Goal: Check status: Check status

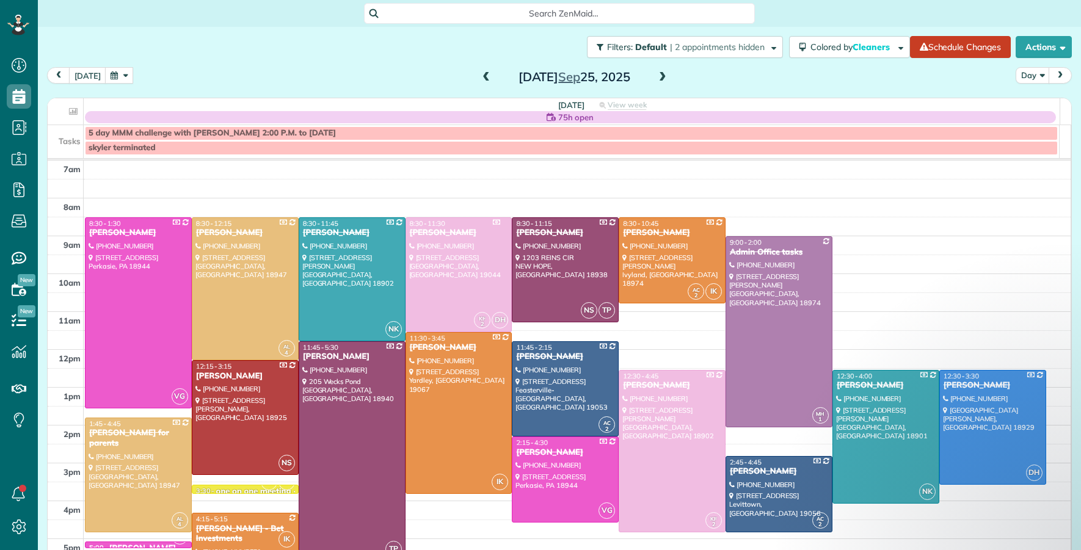
click at [660, 72] on span at bounding box center [662, 77] width 13 height 11
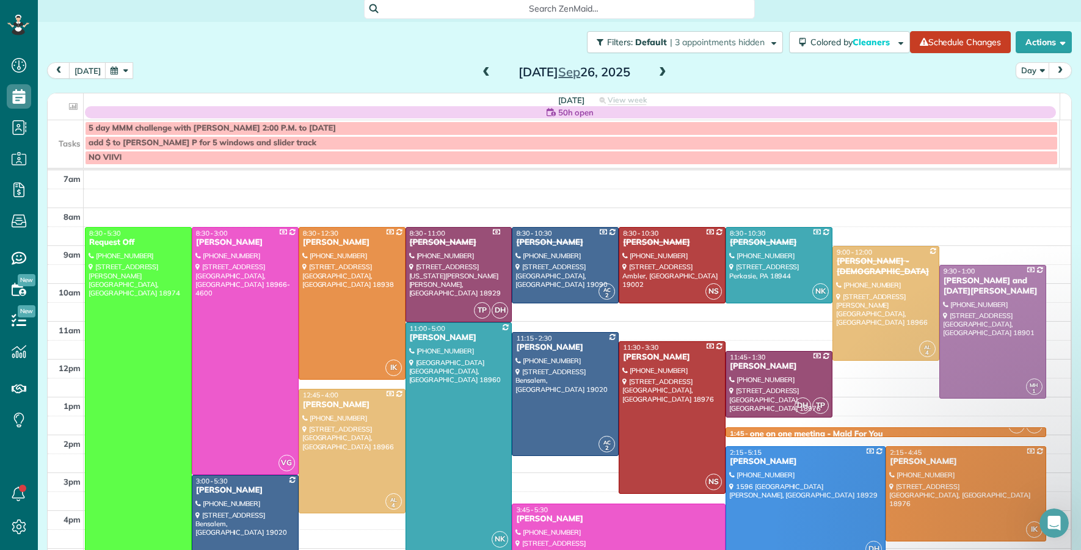
click at [480, 73] on span at bounding box center [486, 72] width 13 height 11
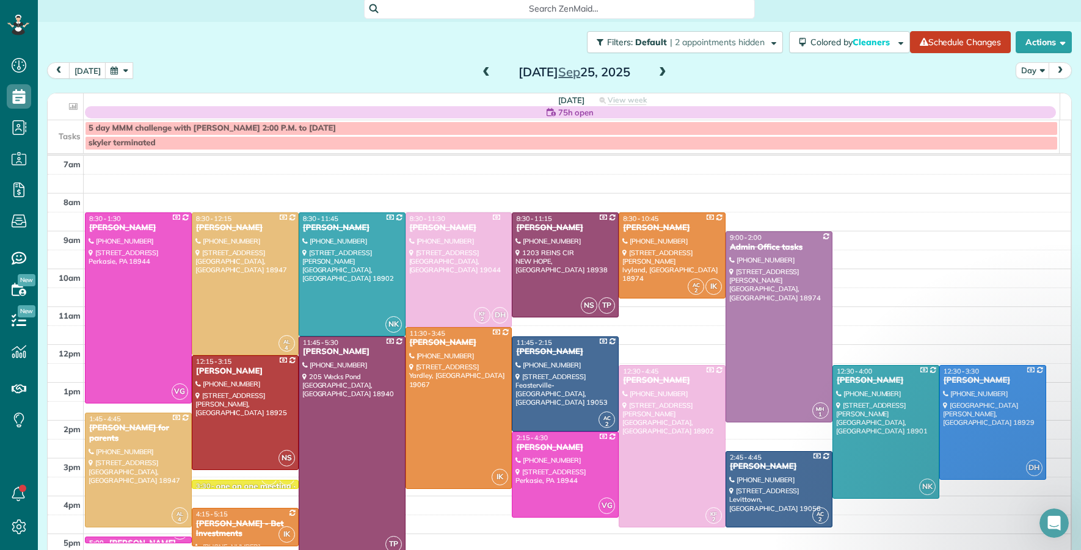
click at [480, 72] on span at bounding box center [486, 72] width 13 height 11
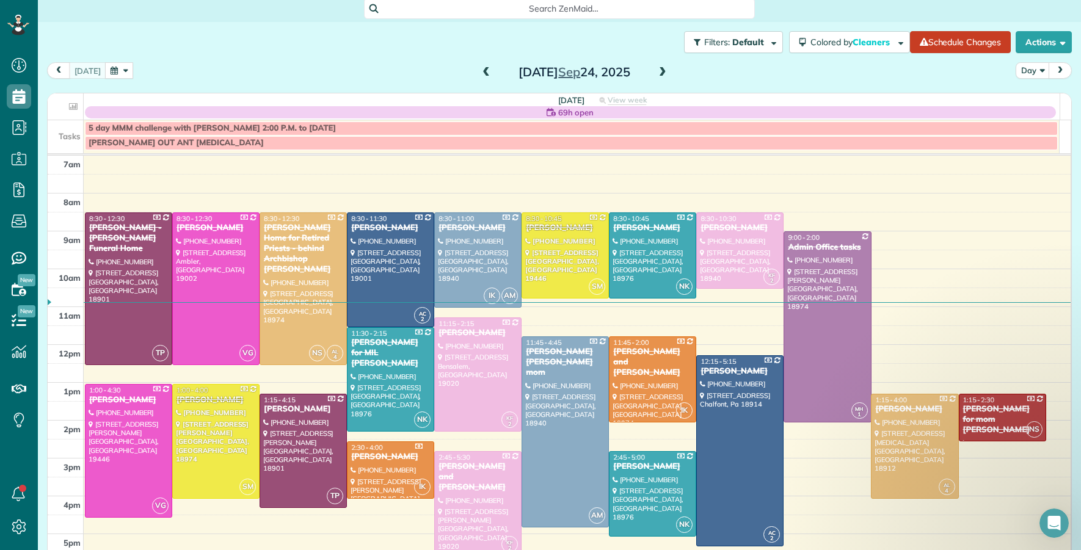
click at [659, 70] on span at bounding box center [662, 72] width 13 height 11
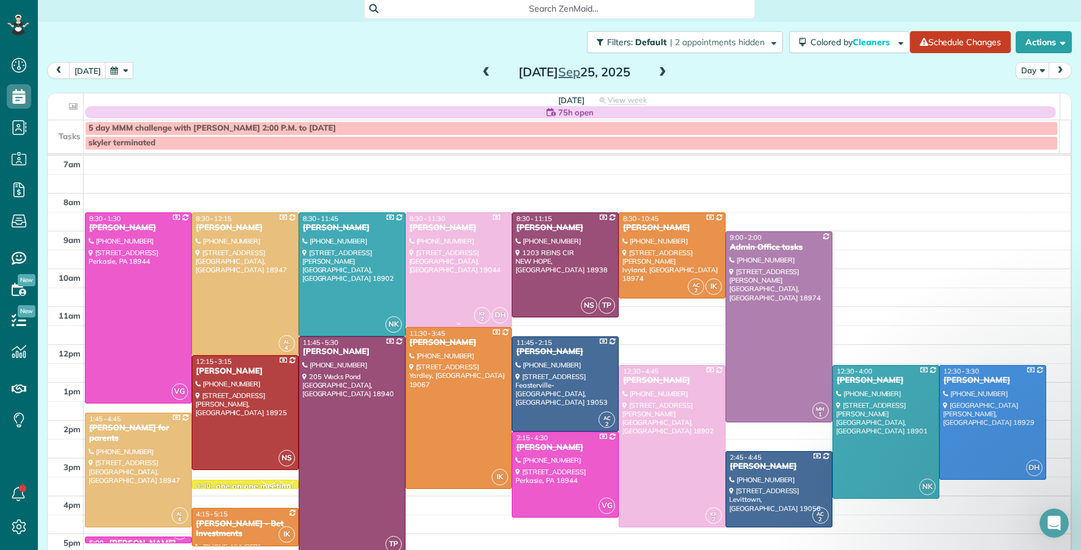
click at [439, 228] on div "[PERSON_NAME]" at bounding box center [459, 228] width 100 height 10
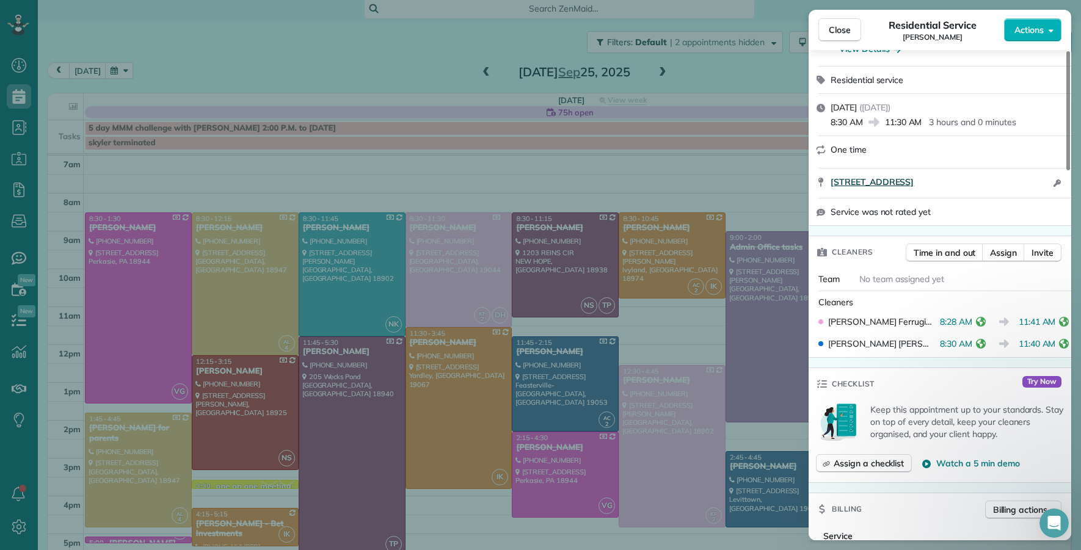
scroll to position [93, 0]
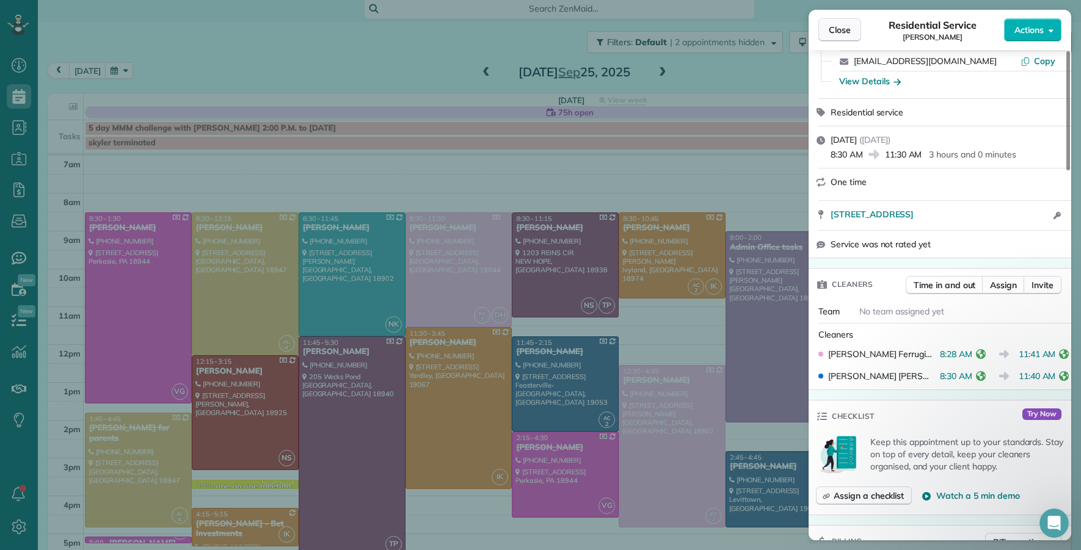
click at [848, 30] on span "Close" at bounding box center [840, 30] width 22 height 12
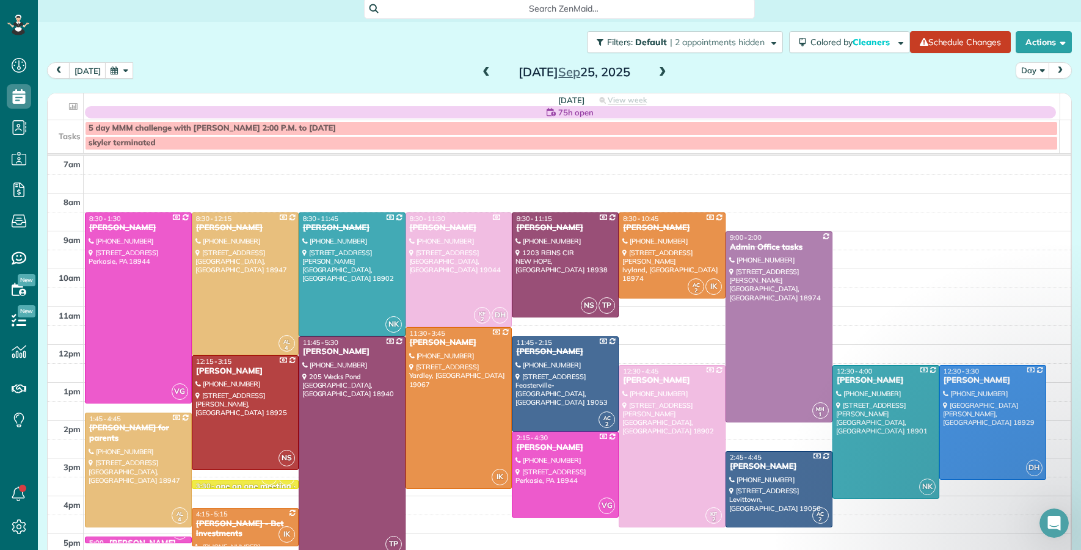
click at [656, 68] on span at bounding box center [662, 72] width 13 height 11
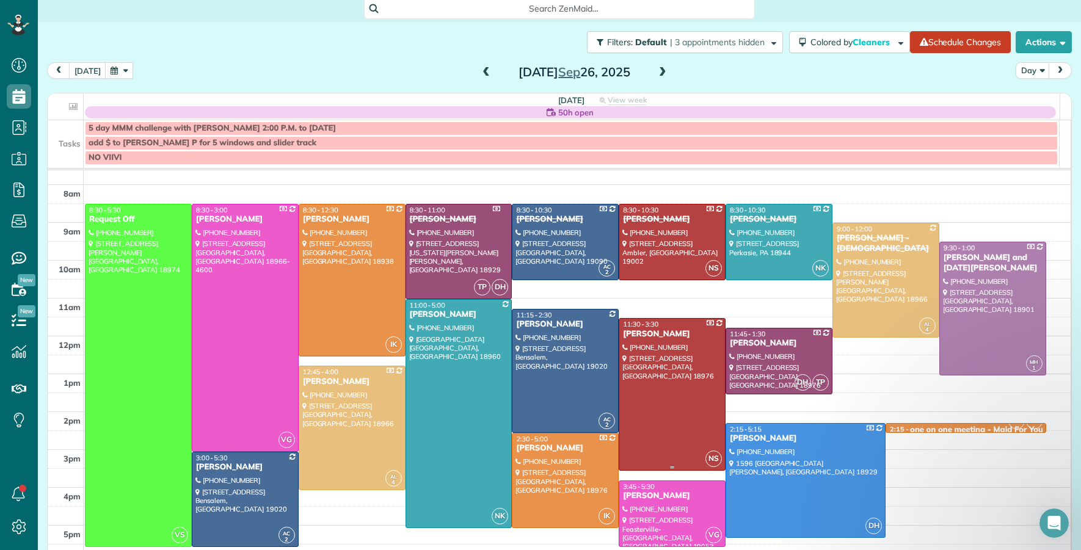
scroll to position [44, 0]
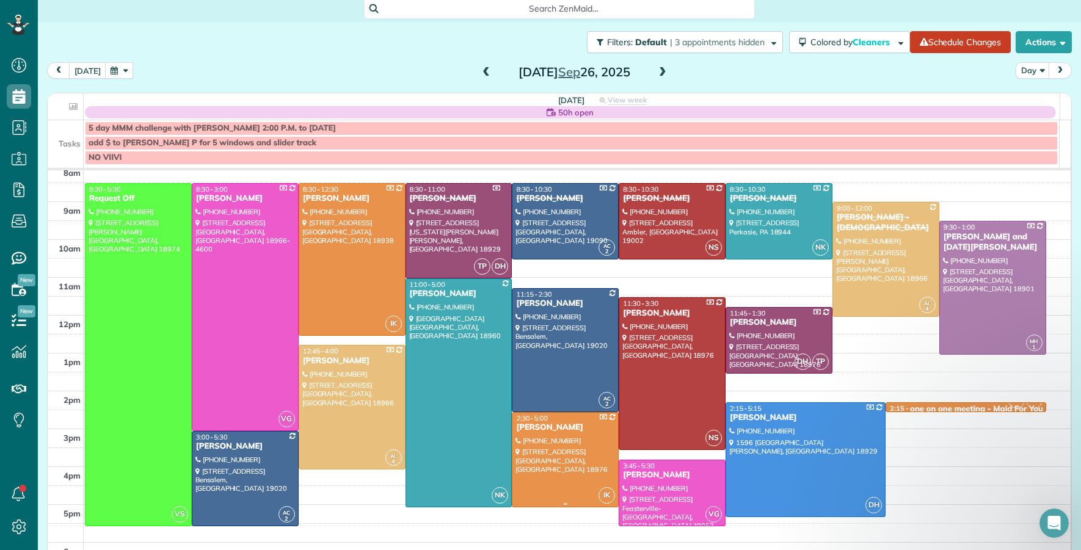
click at [536, 426] on div "[PERSON_NAME]" at bounding box center [566, 428] width 100 height 10
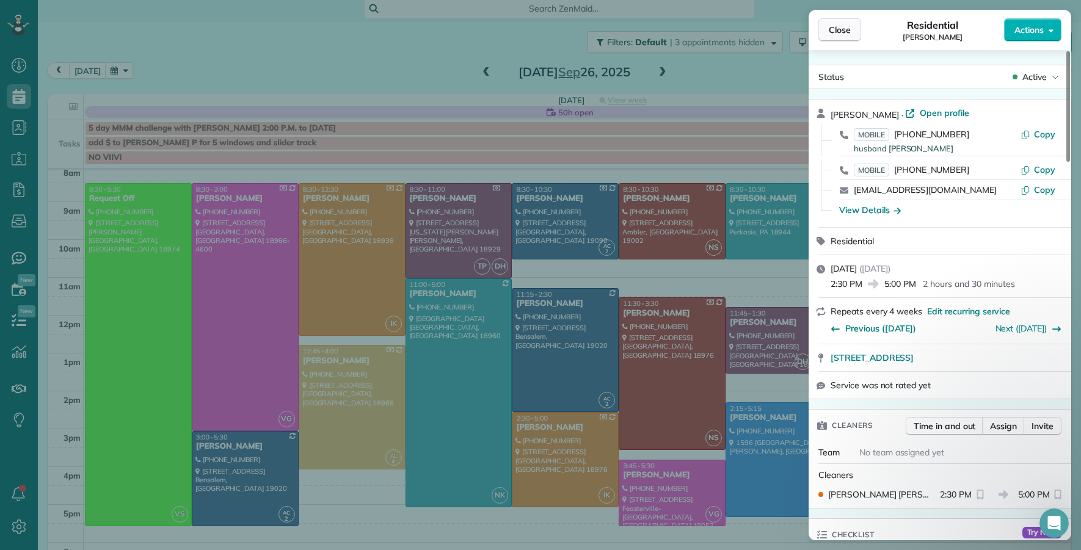
click at [835, 28] on span "Close" at bounding box center [840, 30] width 22 height 12
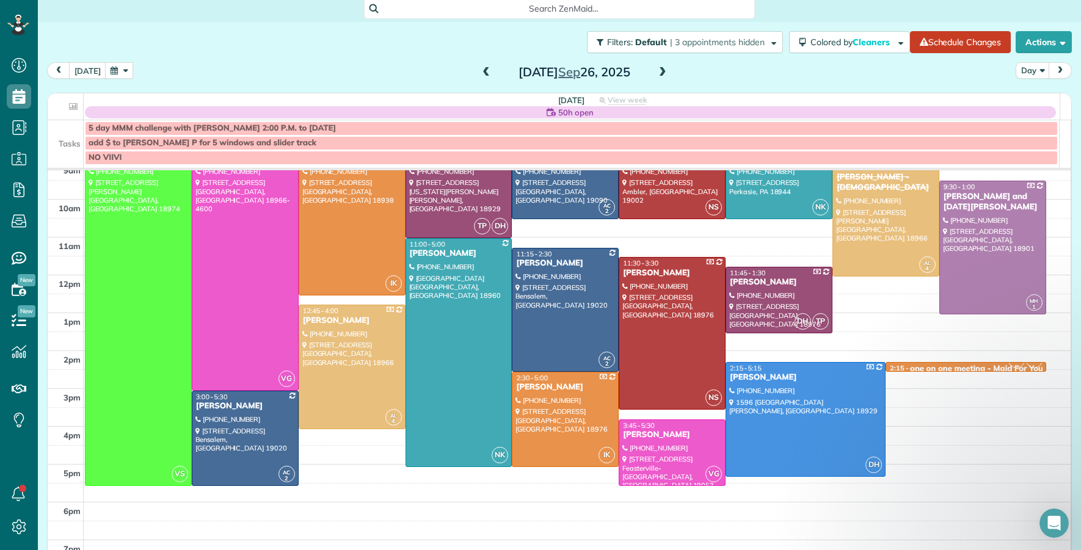
scroll to position [81, 0]
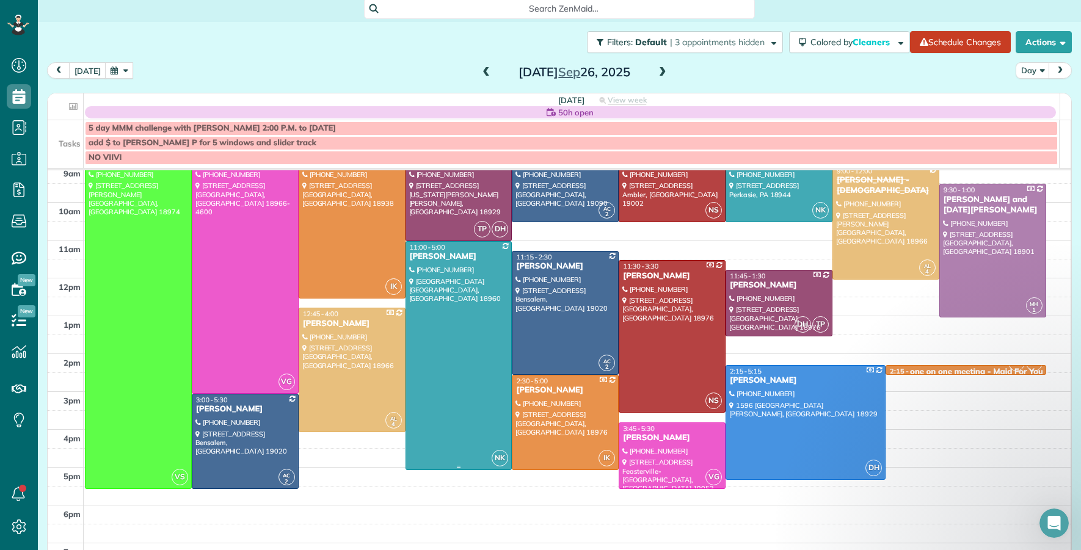
click at [412, 260] on div "[PERSON_NAME]" at bounding box center [459, 257] width 100 height 10
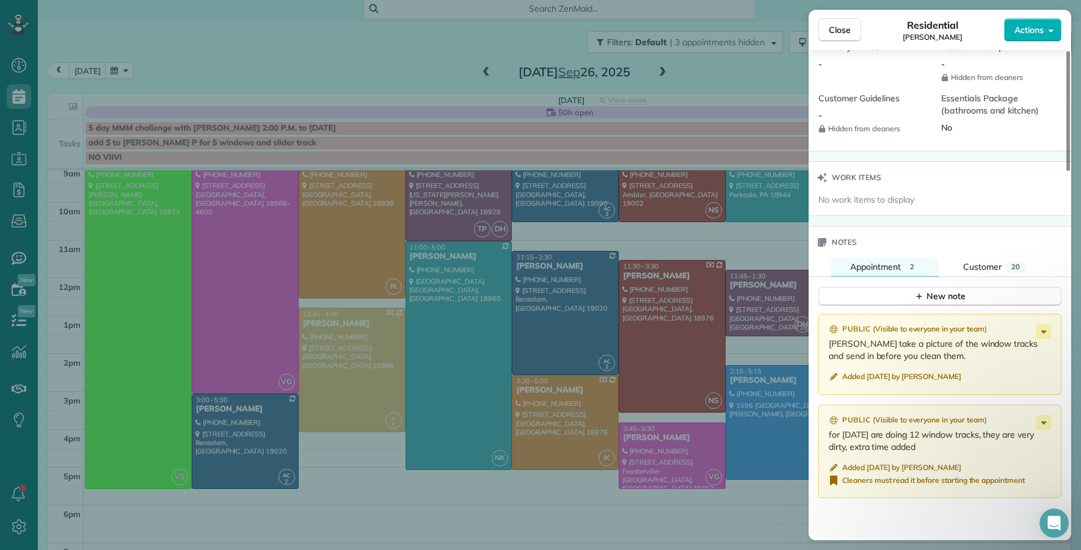
scroll to position [1133, 0]
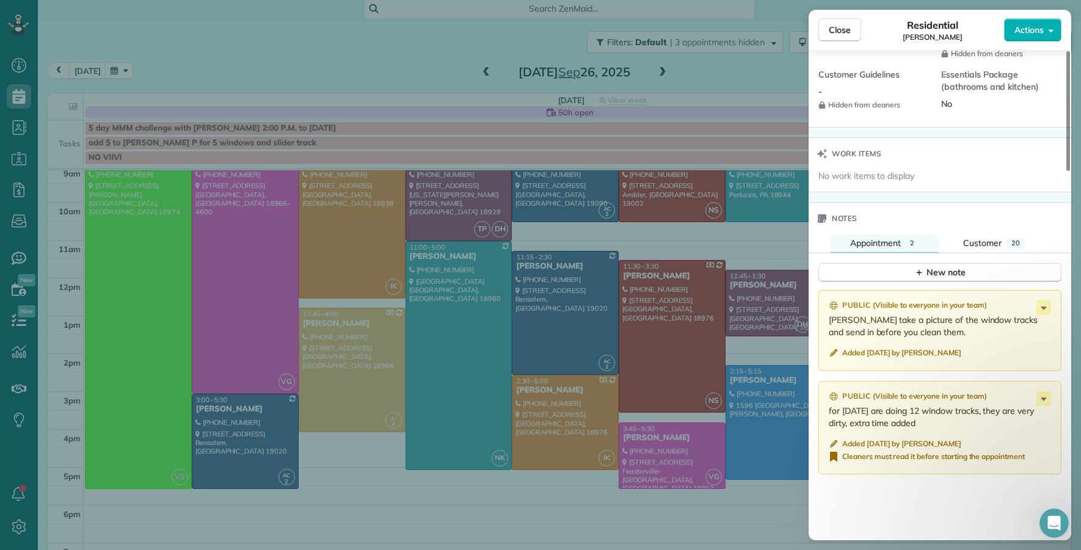
drag, startPoint x: 833, startPoint y: 29, endPoint x: 780, endPoint y: 145, distance: 127.1
click at [834, 31] on span "Close" at bounding box center [840, 30] width 22 height 12
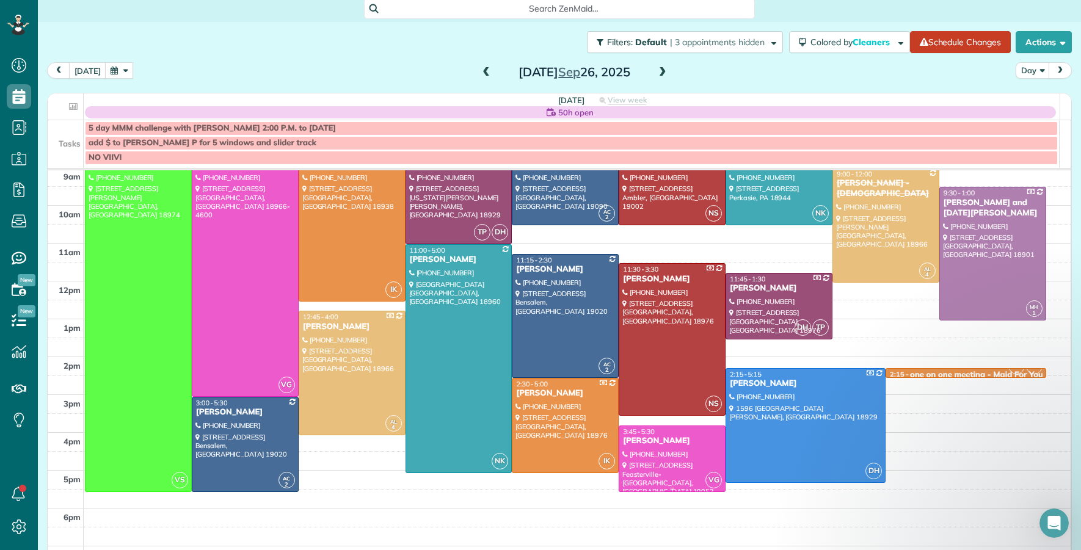
scroll to position [53, 0]
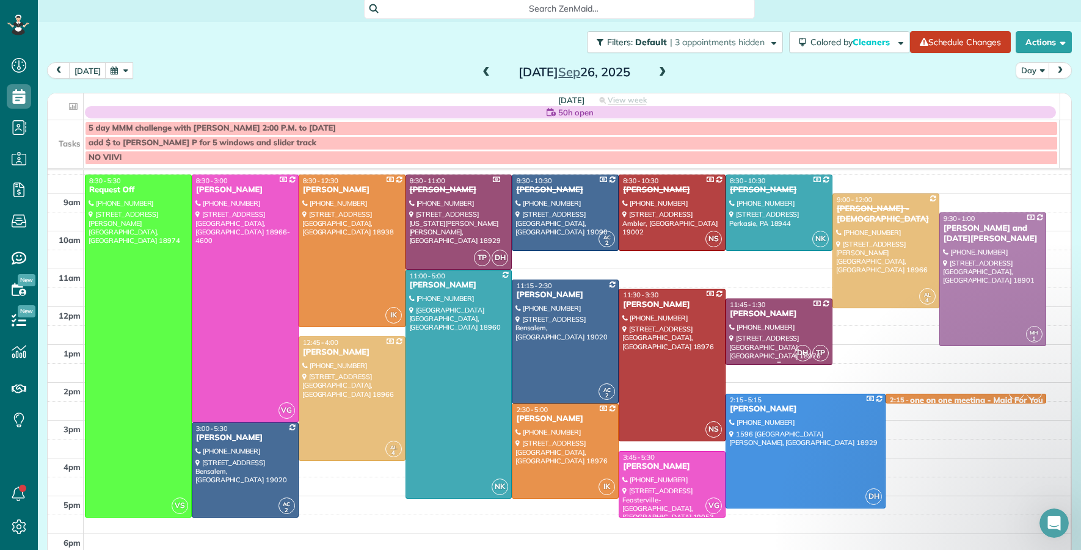
click at [729, 313] on div "[PERSON_NAME]" at bounding box center [779, 314] width 100 height 10
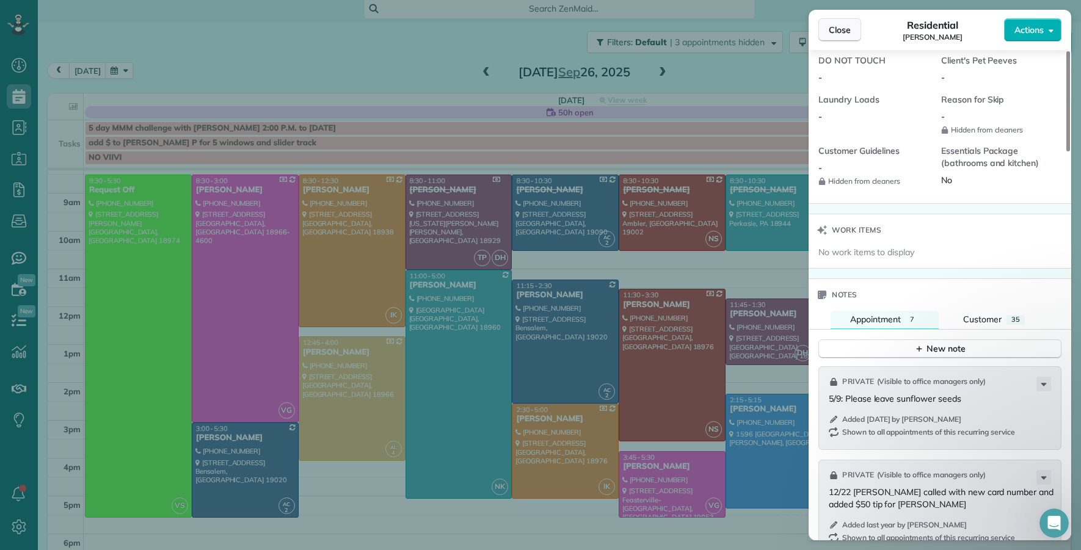
scroll to position [1012, 0]
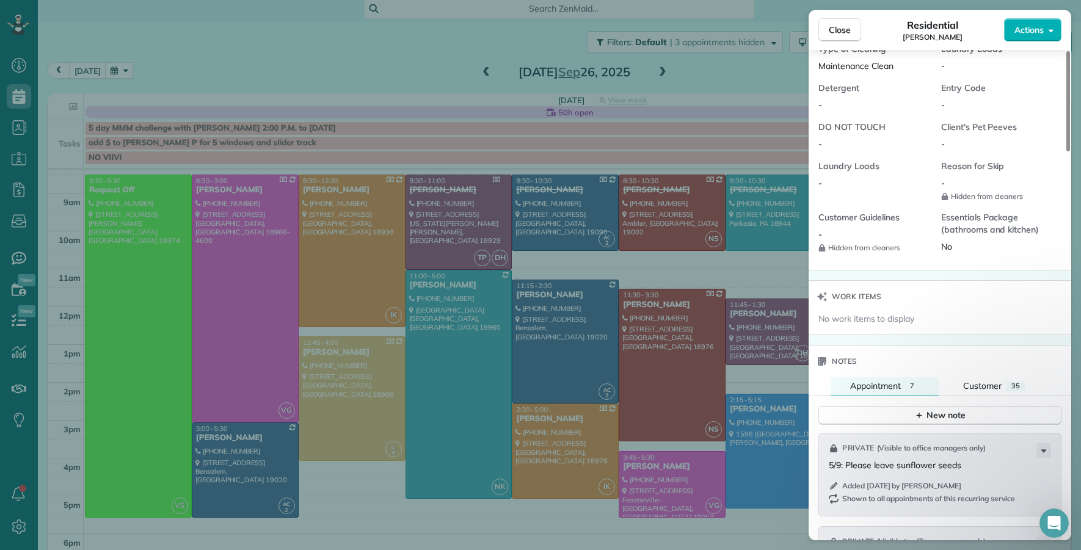
click at [838, 37] on button "Close" at bounding box center [840, 29] width 43 height 23
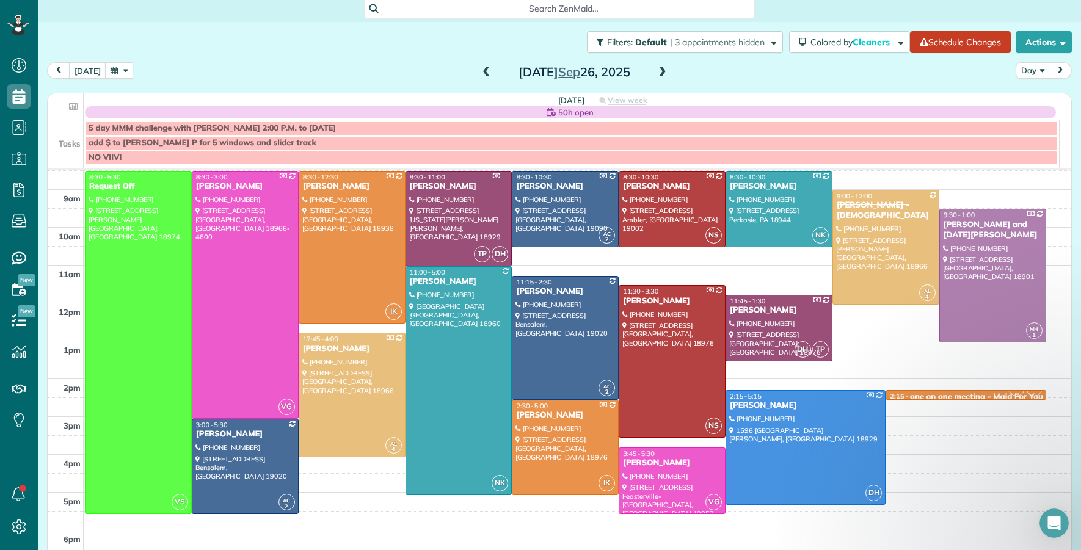
scroll to position [56, 0]
drag, startPoint x: 657, startPoint y: 70, endPoint x: 581, endPoint y: 68, distance: 76.4
click at [659, 70] on span at bounding box center [662, 72] width 13 height 11
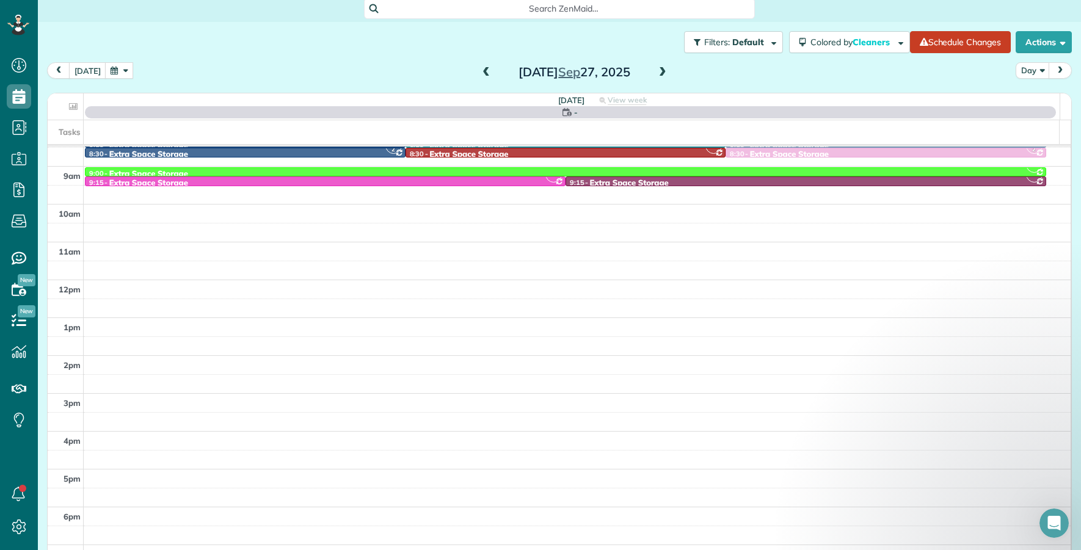
scroll to position [0, 0]
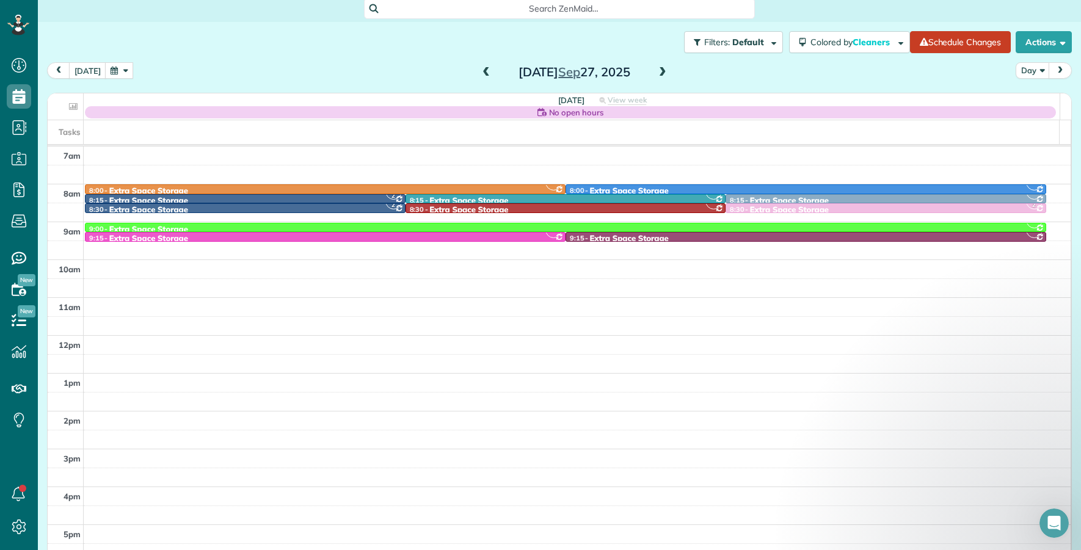
click at [480, 71] on span at bounding box center [486, 72] width 13 height 11
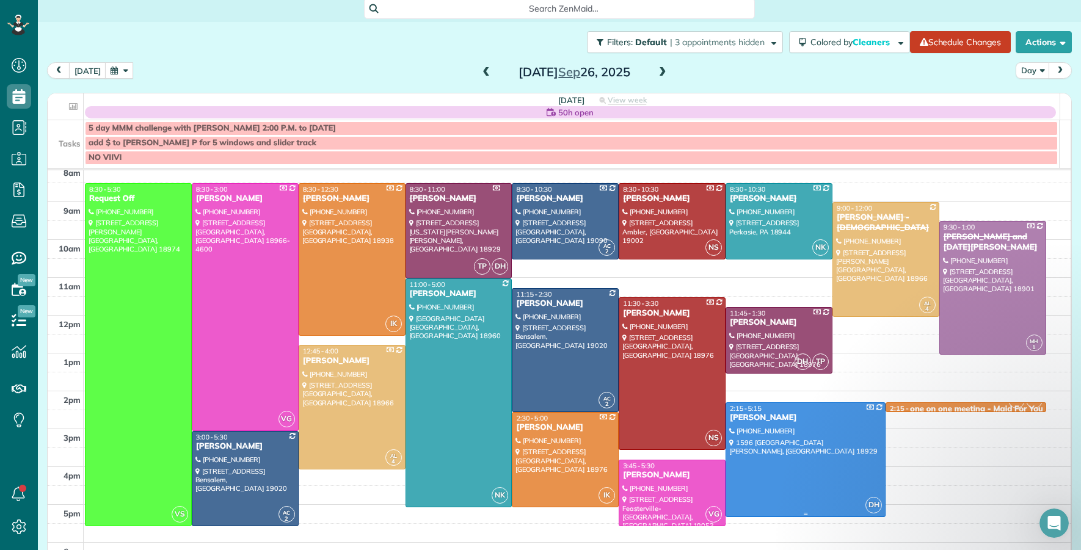
scroll to position [47, 0]
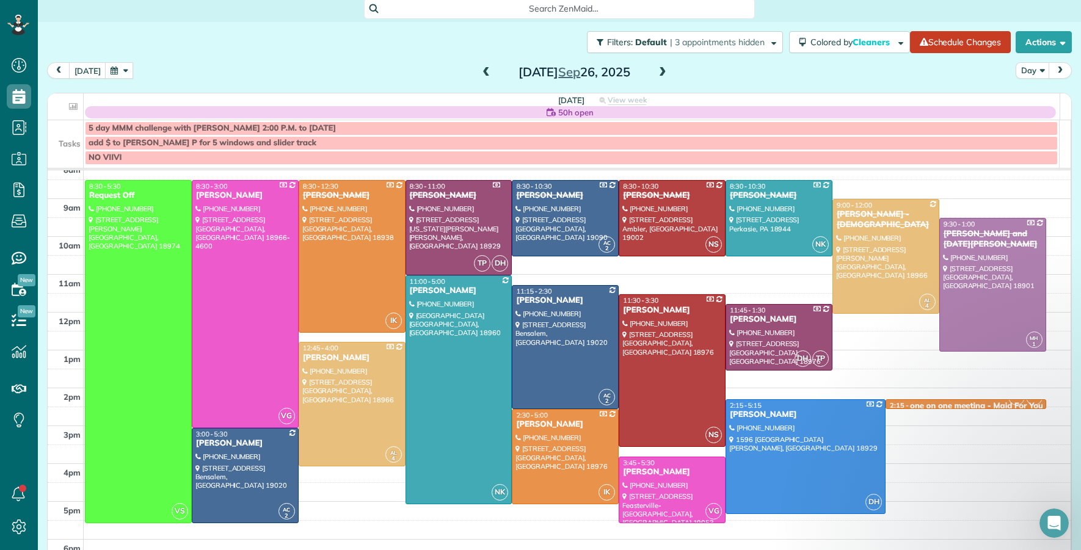
click at [952, 401] on link "IK AF 2:15 - 2:30 one on one meeting - Maid For You [PHONE_NUMBER] [STREET_ADDR…" at bounding box center [966, 405] width 160 height 10
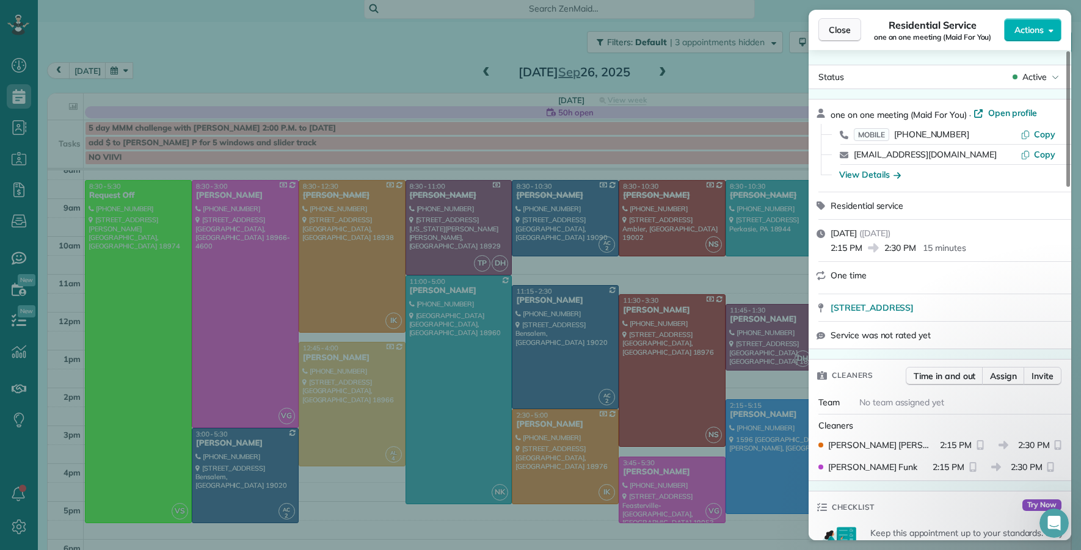
click at [844, 30] on span "Close" at bounding box center [840, 30] width 22 height 12
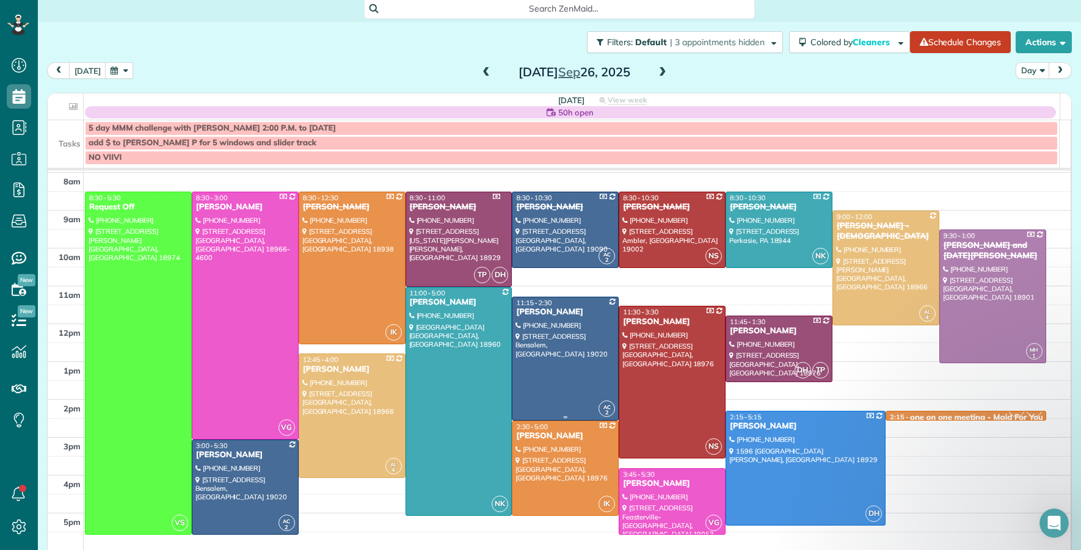
scroll to position [35, 0]
